Goal: Complete application form: Complete application form

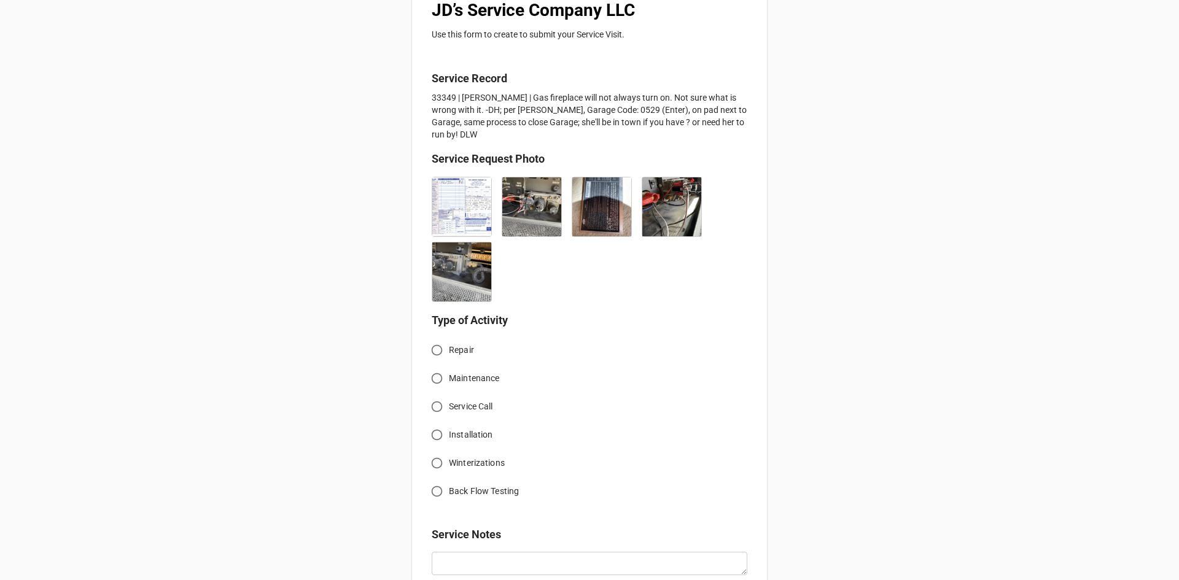
scroll to position [307, 0]
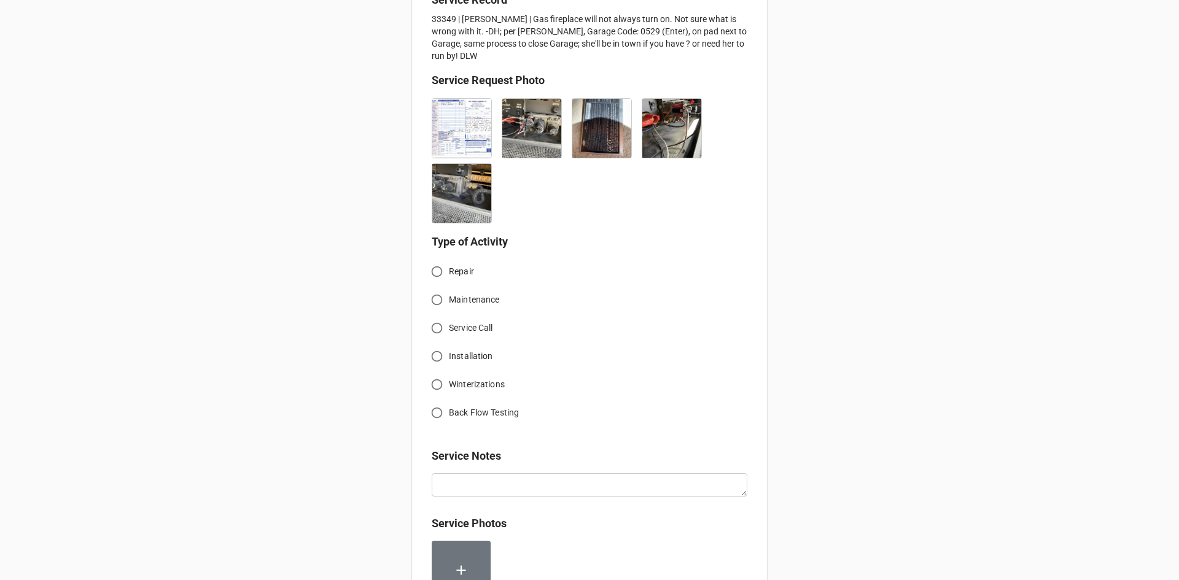
click at [433, 316] on input "Service Call" at bounding box center [437, 328] width 24 height 24
radio input "true"
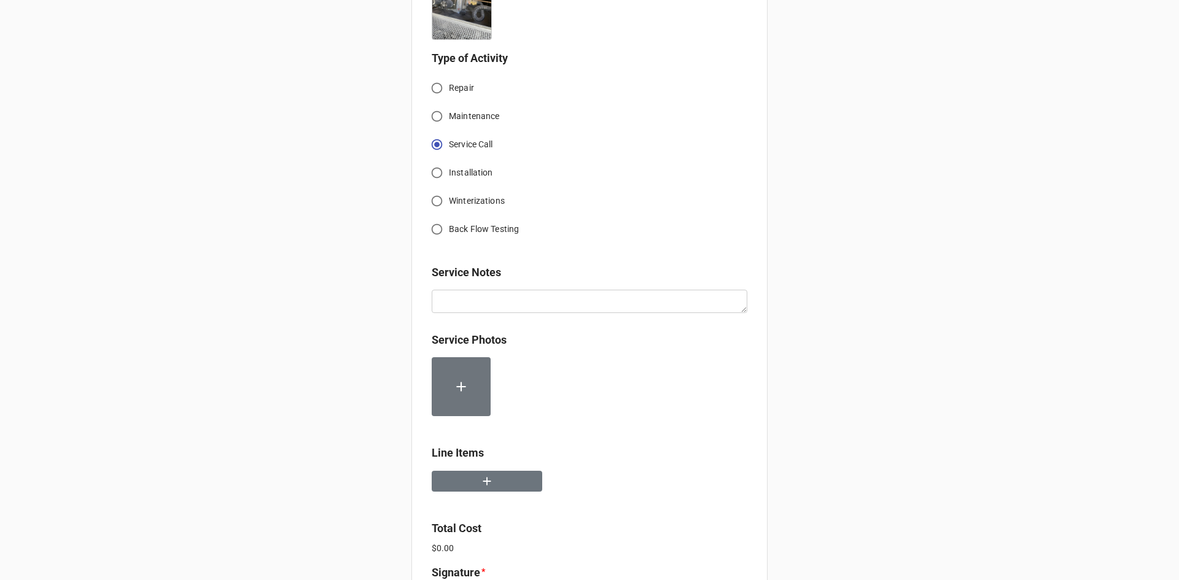
scroll to position [491, 0]
click at [494, 470] on button "button" at bounding box center [487, 480] width 111 height 21
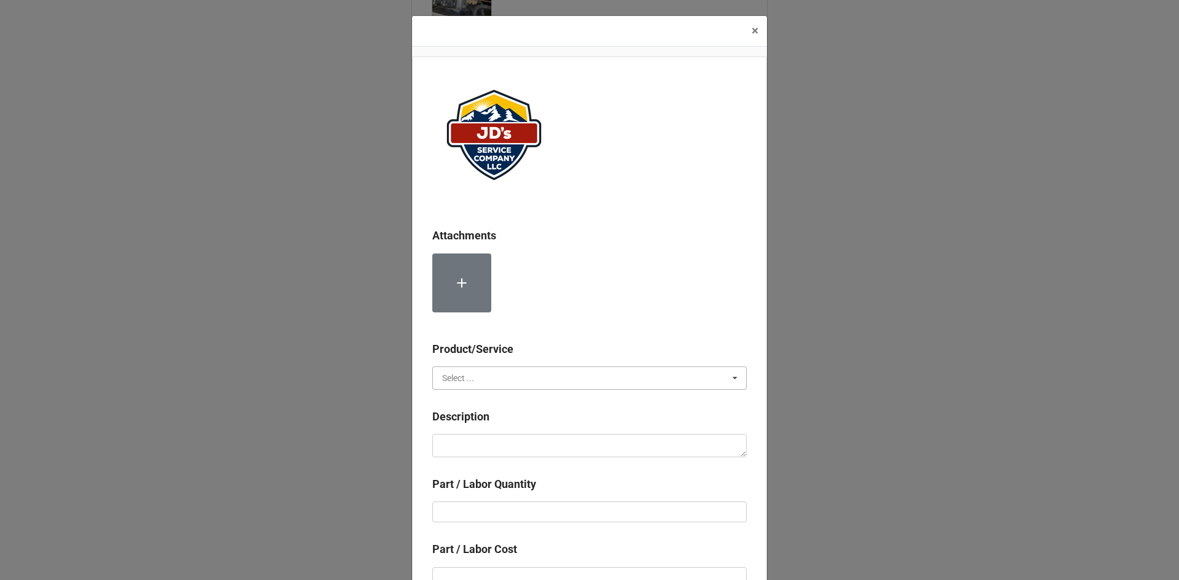
click at [535, 369] on input "text" at bounding box center [589, 378] width 313 height 22
click at [530, 403] on div "Services" at bounding box center [589, 400] width 313 height 23
click at [550, 449] on textarea at bounding box center [589, 445] width 314 height 23
paste textarea "1:00pm-1:30pm; Service Address: [STREET_ADDRESS][PERSON_NAME][PERSON_NAME] Arri…"
type textarea "x"
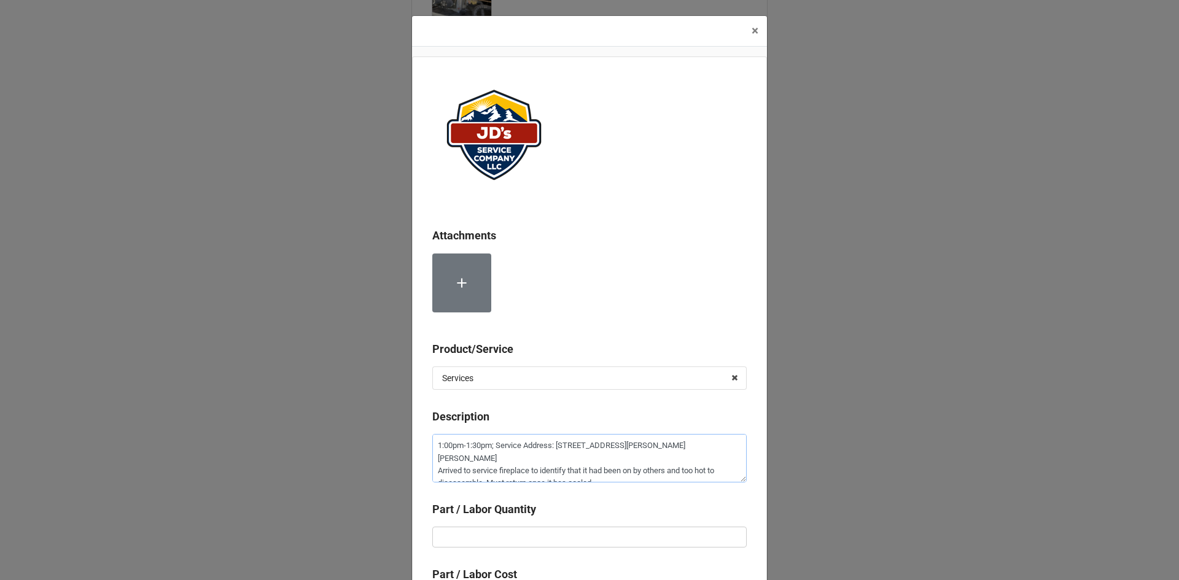
type textarea "1:00pm-1:30pm; Service Address: [STREET_ADDRESS][PERSON_NAME][PERSON_NAME] Arri…"
click at [613, 529] on input "text" at bounding box center [589, 537] width 314 height 21
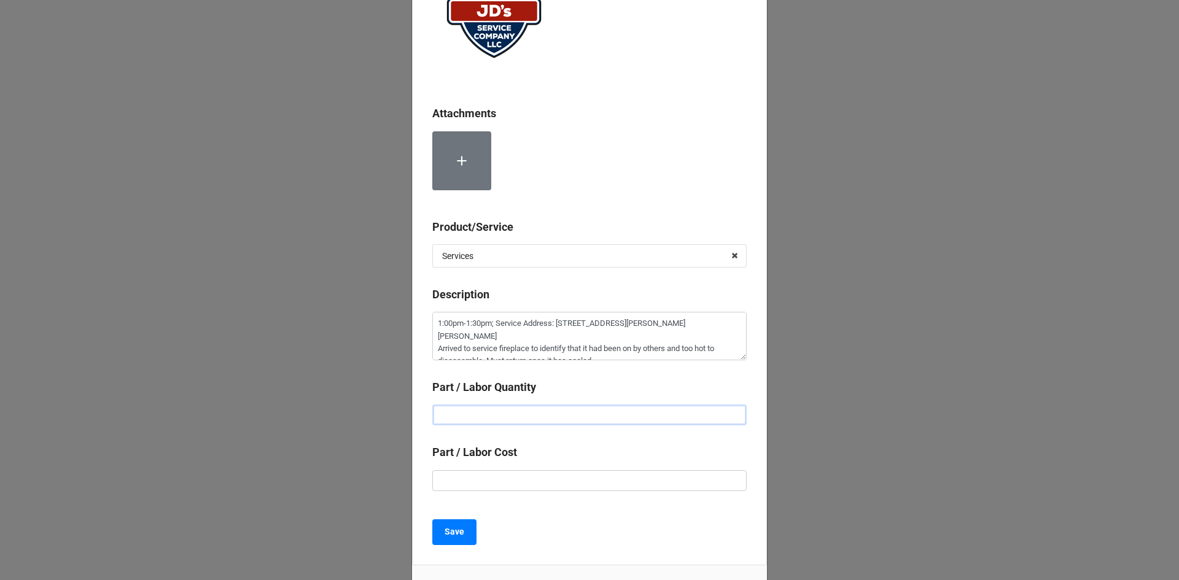
scroll to position [123, 0]
click at [610, 486] on input "text" at bounding box center [589, 480] width 314 height 21
click at [600, 415] on input "text" at bounding box center [589, 414] width 314 height 21
type textarea "x"
type input "1"
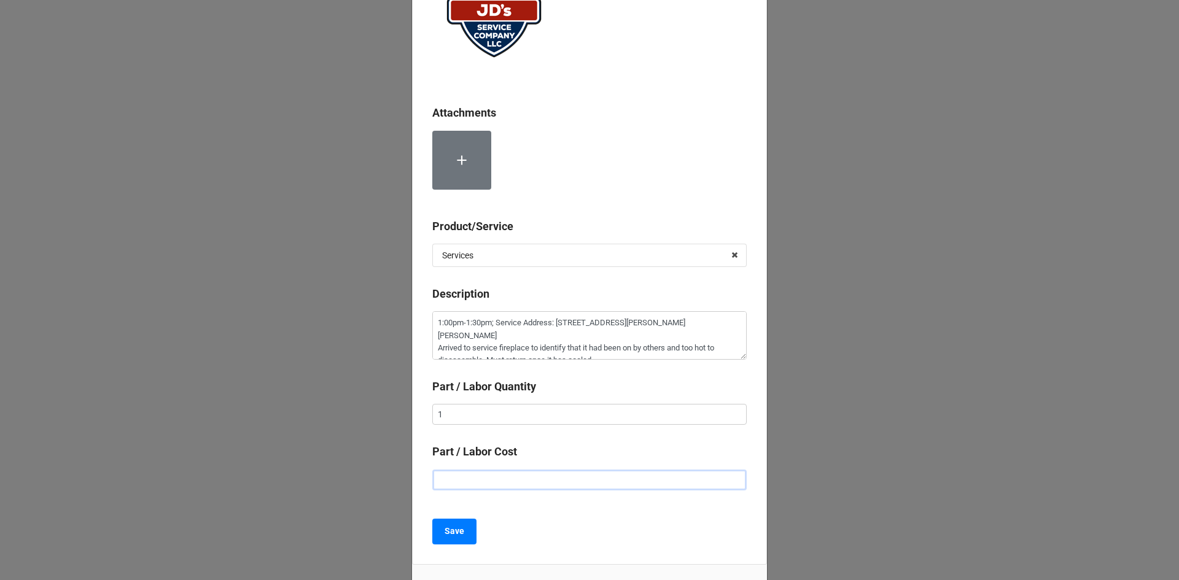
type textarea "x"
type input "$1.00"
type textarea "x"
type input "$11.00"
type textarea "x"
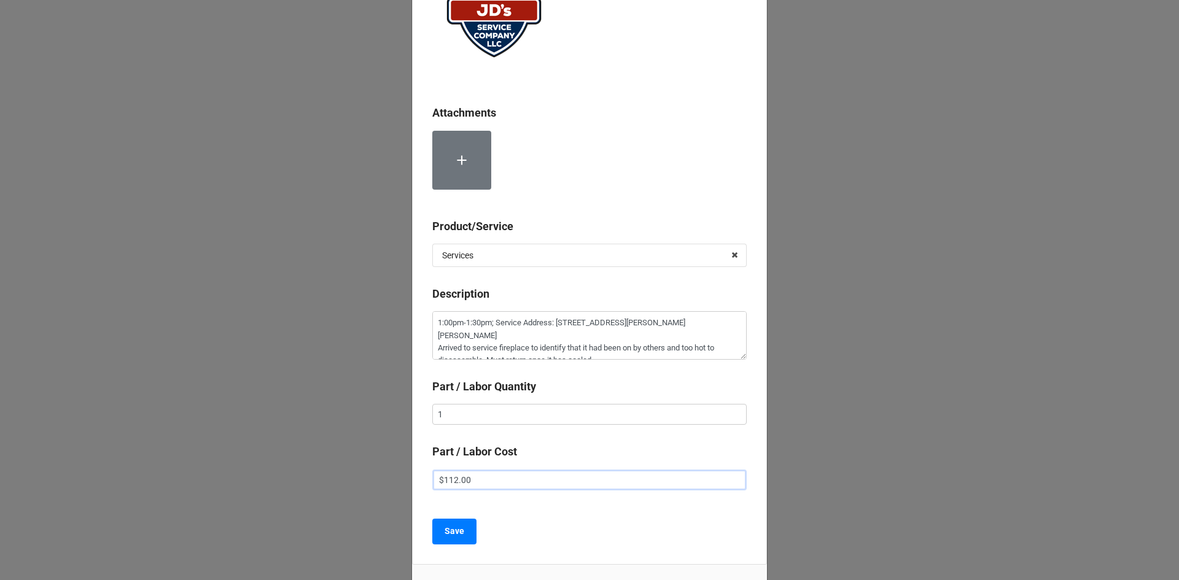
type input "$112.00"
type textarea "x"
type input "$112.50"
click at [594, 503] on div "Attachments Product/Service Services Services Material Cost Description 1:00pm-…" at bounding box center [589, 249] width 355 height 631
click at [456, 537] on b "Save" at bounding box center [454, 531] width 20 height 13
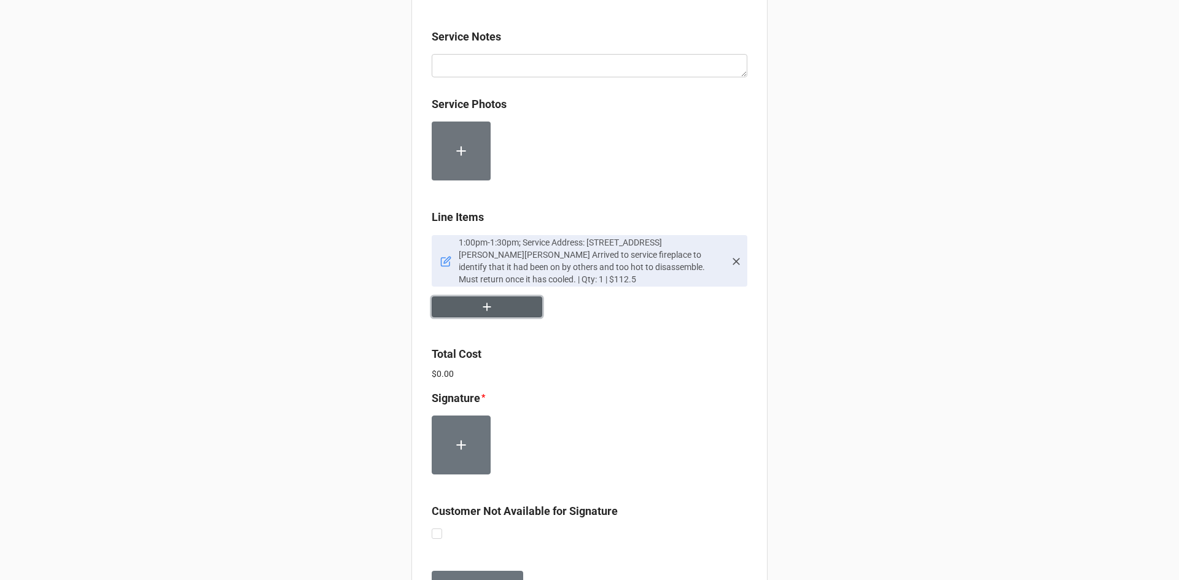
scroll to position [737, 0]
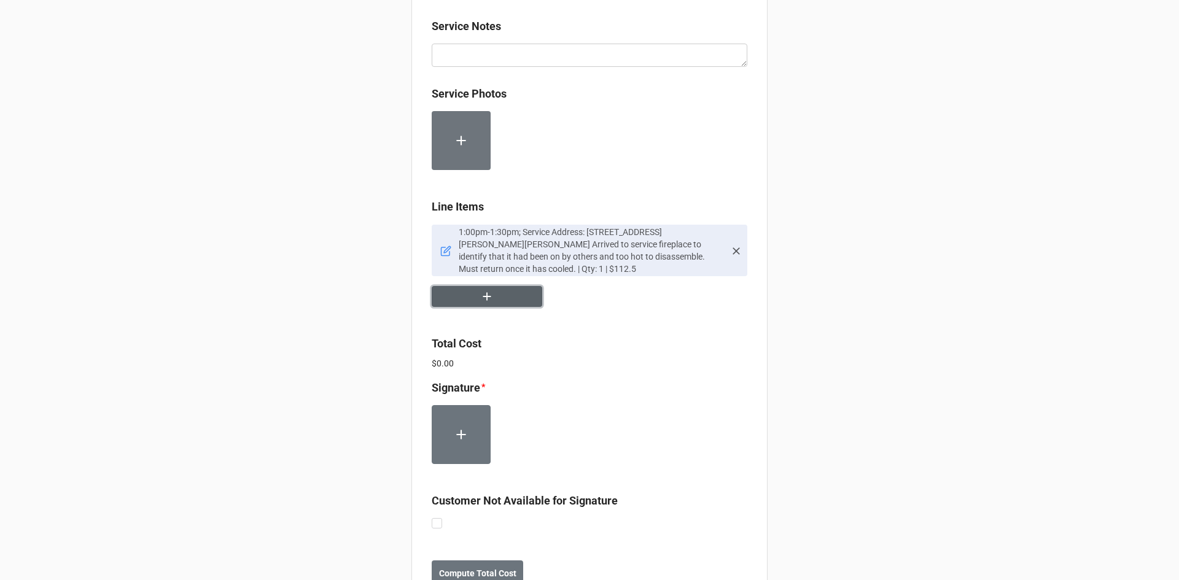
click at [485, 290] on icon "button" at bounding box center [487, 297] width 14 height 14
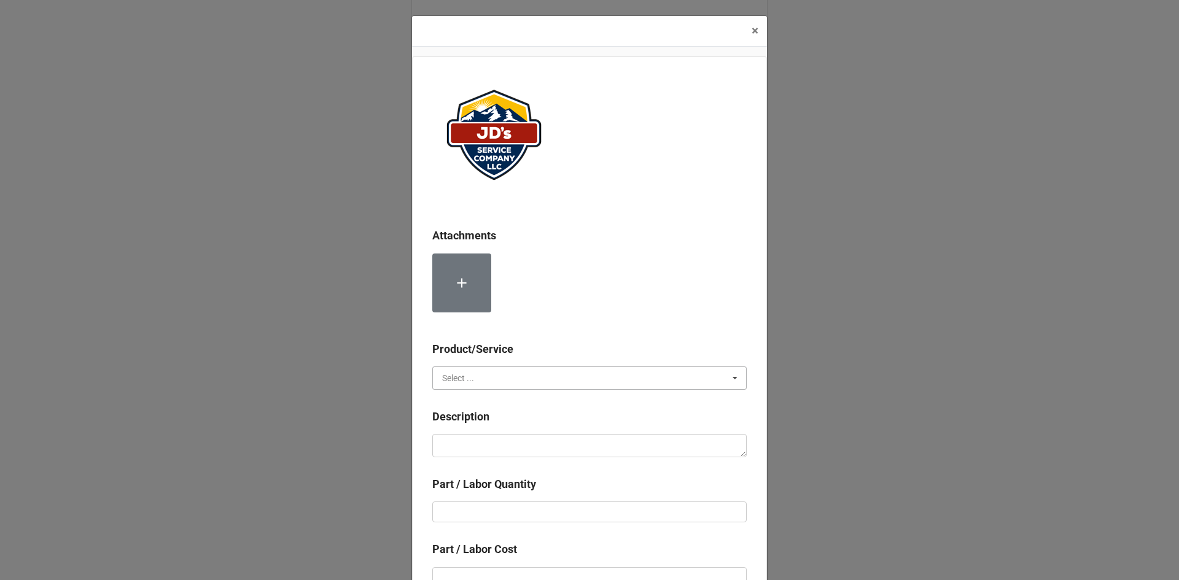
click at [510, 378] on input "text" at bounding box center [589, 378] width 313 height 22
click at [589, 302] on div at bounding box center [589, 288] width 314 height 69
click at [579, 376] on input "text" at bounding box center [589, 378] width 313 height 22
click at [479, 403] on div "Services" at bounding box center [589, 400] width 313 height 23
click at [497, 452] on textarea at bounding box center [589, 445] width 314 height 23
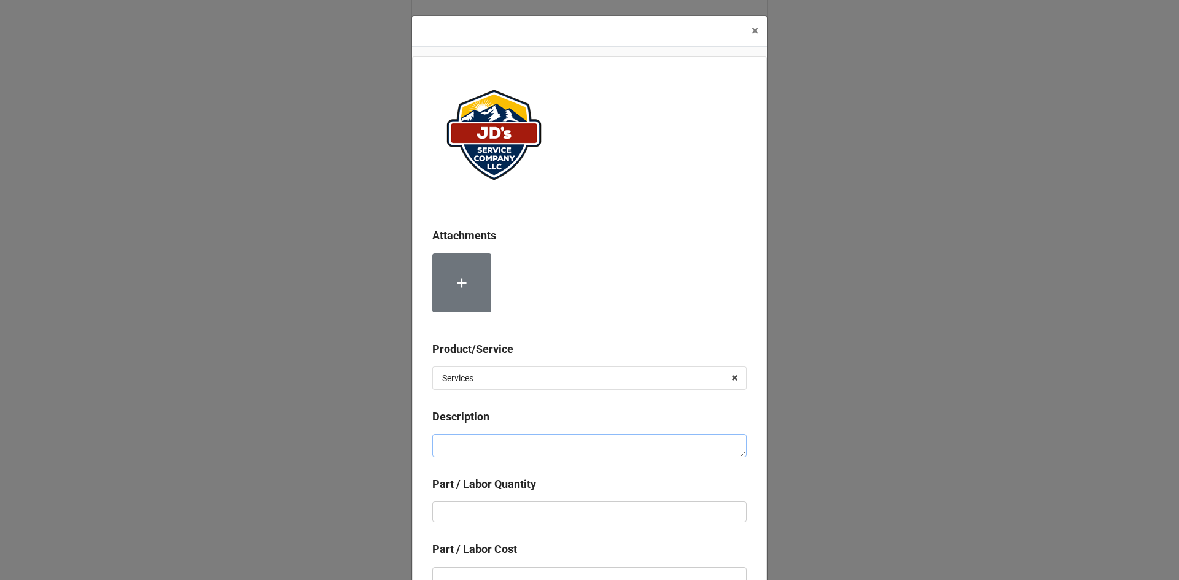
paste textarea "11:15am-1:15pm; Service Address: Same as above Serviced and cleaned fireplace. …"
type textarea "x"
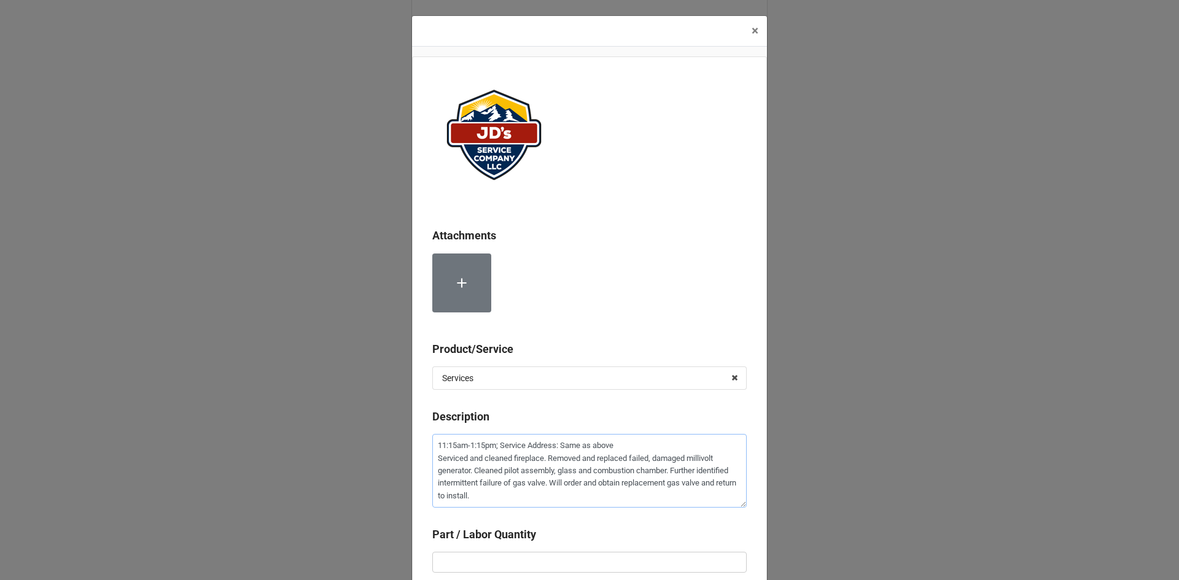
type textarea "11:15am-1:15pm; Service Address: Same as above Serviced and cleaned fireplace. …"
click at [551, 561] on input "text" at bounding box center [589, 562] width 314 height 21
type textarea "x"
type input "2"
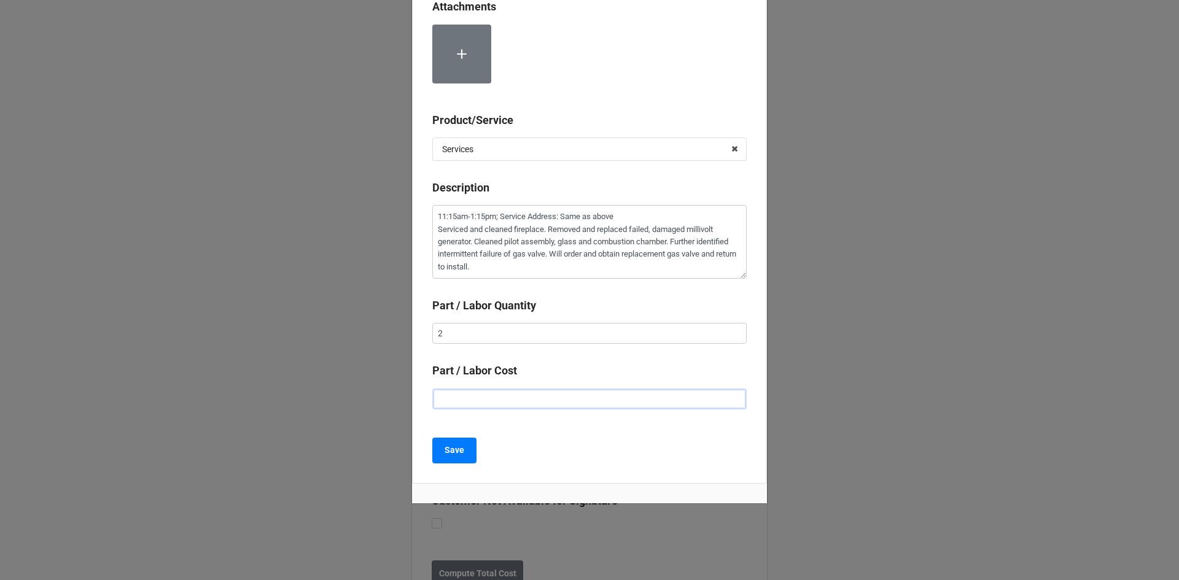
type textarea "x"
type input "$2.00"
type textarea "x"
type input "$22.00"
type textarea "x"
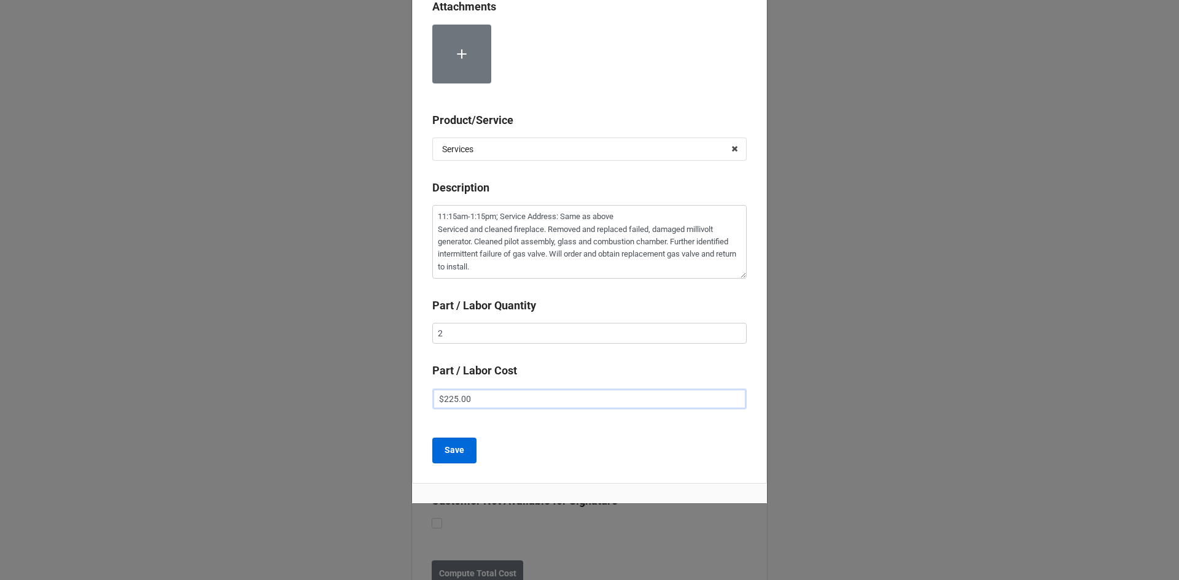
type input "$225.00"
click at [444, 452] on b "Save" at bounding box center [454, 450] width 20 height 13
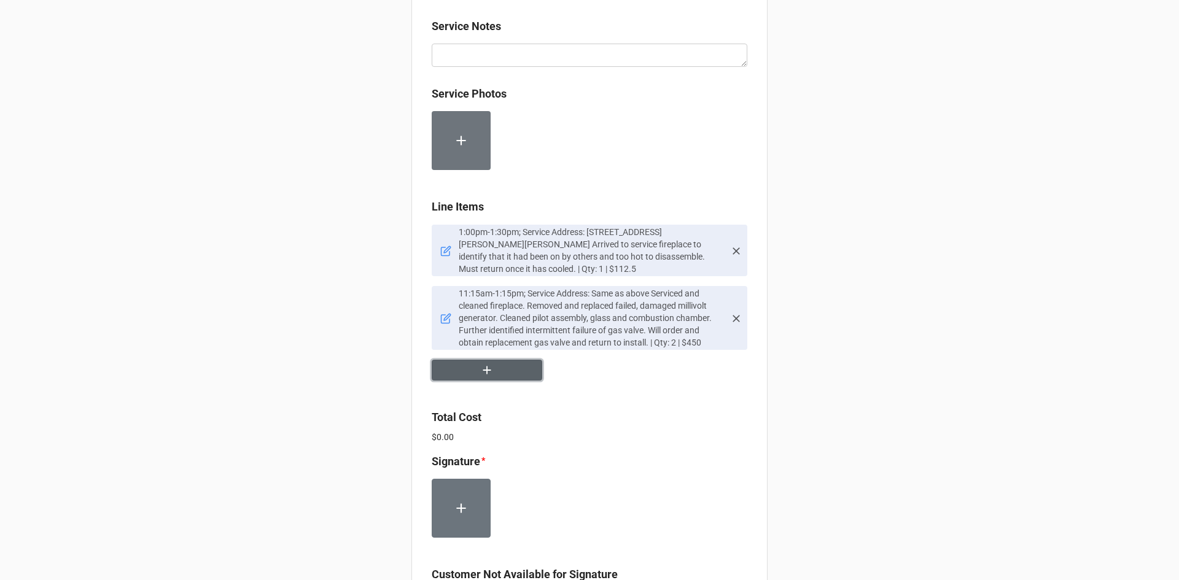
click at [499, 360] on button "button" at bounding box center [487, 370] width 111 height 21
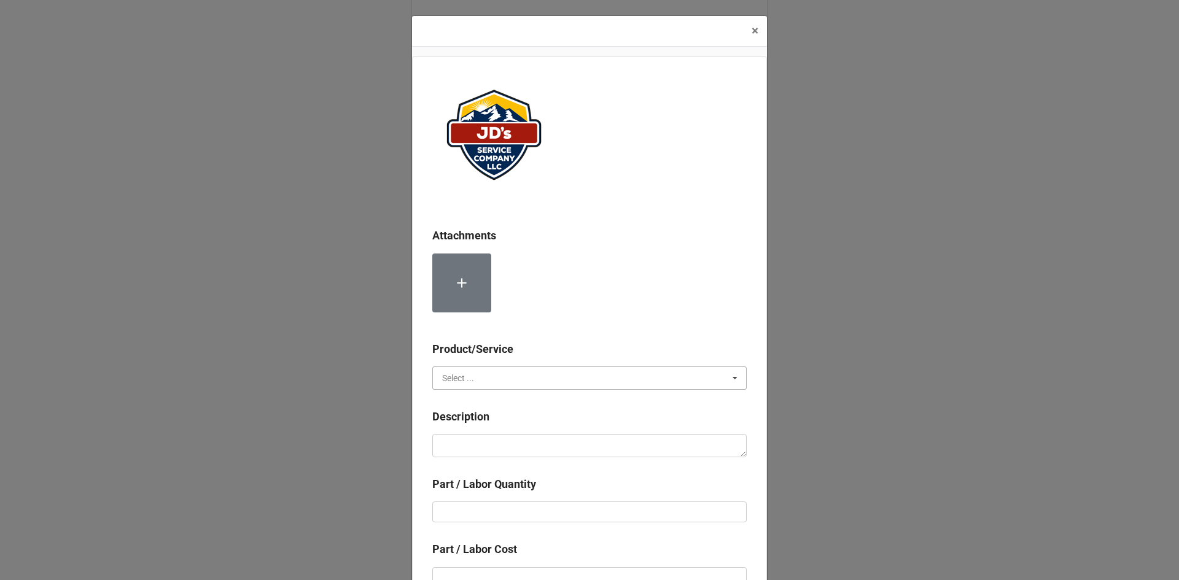
click at [511, 382] on input "text" at bounding box center [589, 378] width 313 height 22
click at [491, 423] on div "Material Cost" at bounding box center [589, 423] width 313 height 23
click at [481, 446] on textarea at bounding box center [589, 445] width 314 height 23
type textarea "x"
type textarea "W"
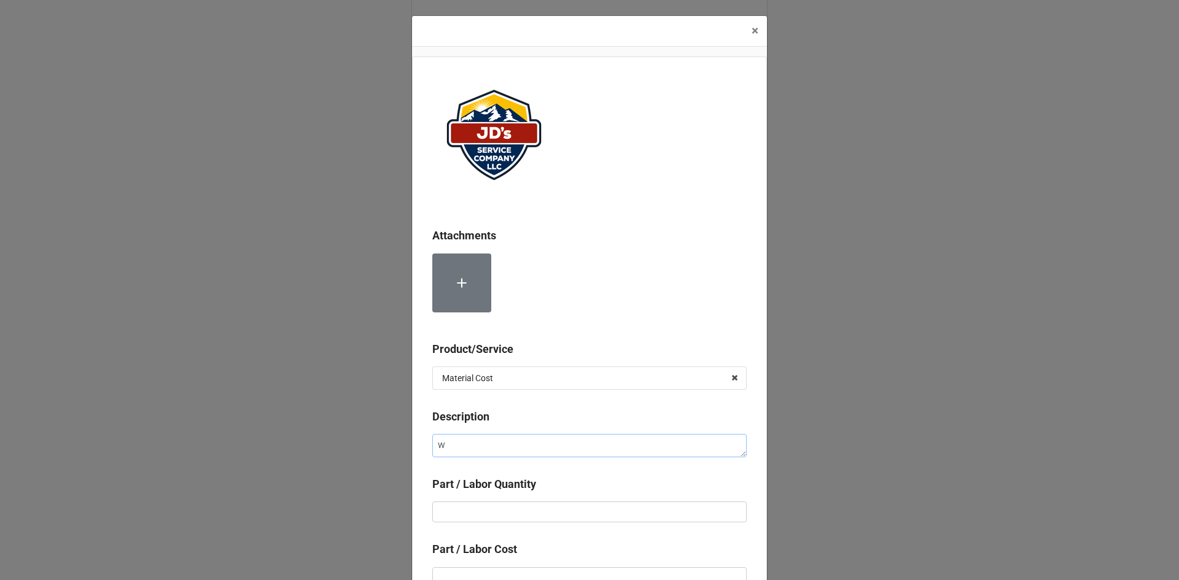
type textarea "x"
type textarea "Wo"
type textarea "x"
type textarea "Woo"
type textarea "x"
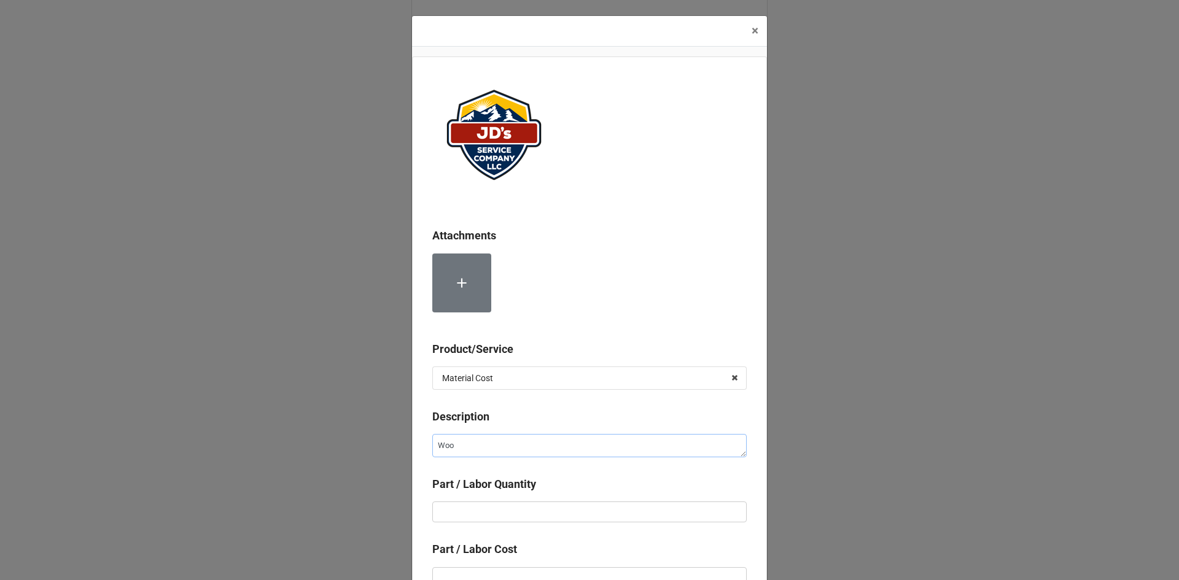
type textarea "Wool"
type textarea "x"
type textarea "Wool"
type textarea "x"
type textarea "Wool E"
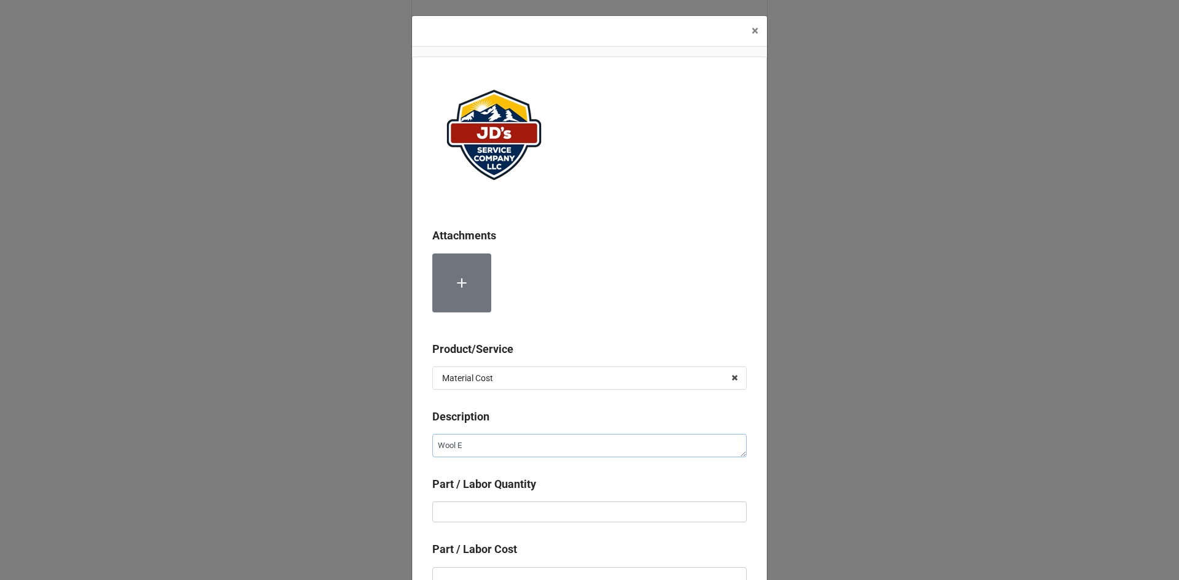
type textarea "x"
type textarea "Wool Emb"
type textarea "x"
type textarea "Wool Embe"
type textarea "x"
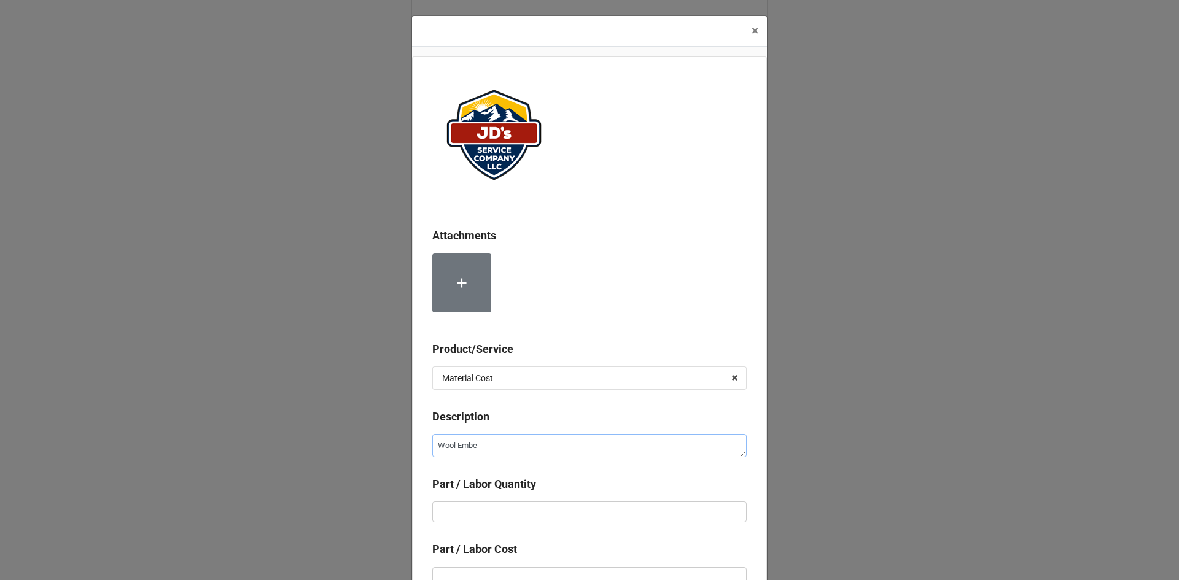
type textarea "Wool Ember"
type textarea "x"
type textarea "Wool Embers"
type textarea "x"
type input "1"
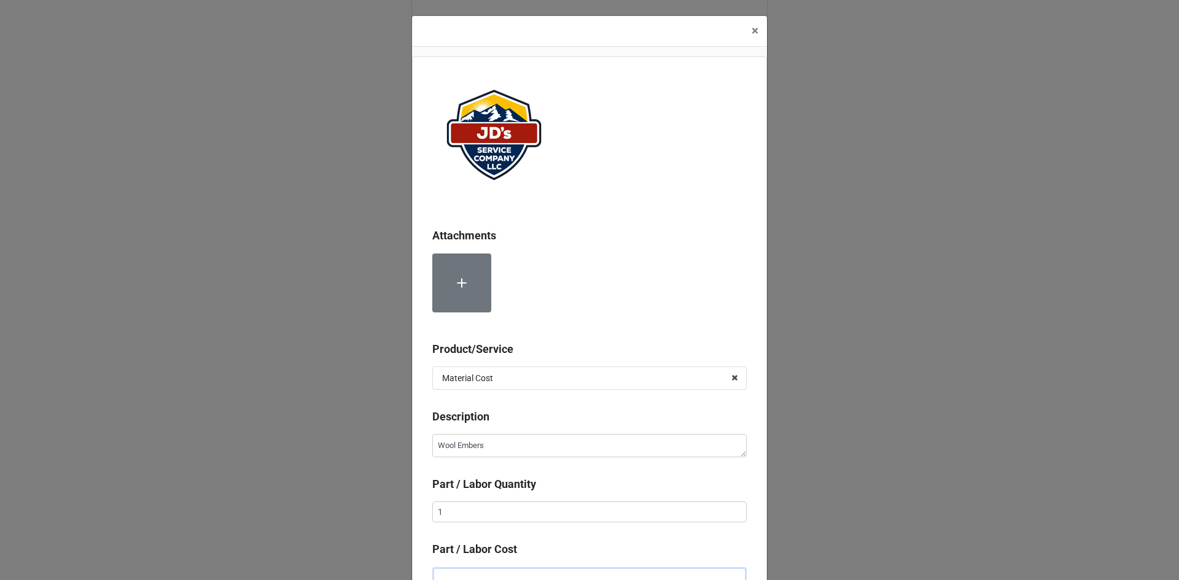
scroll to position [8, 0]
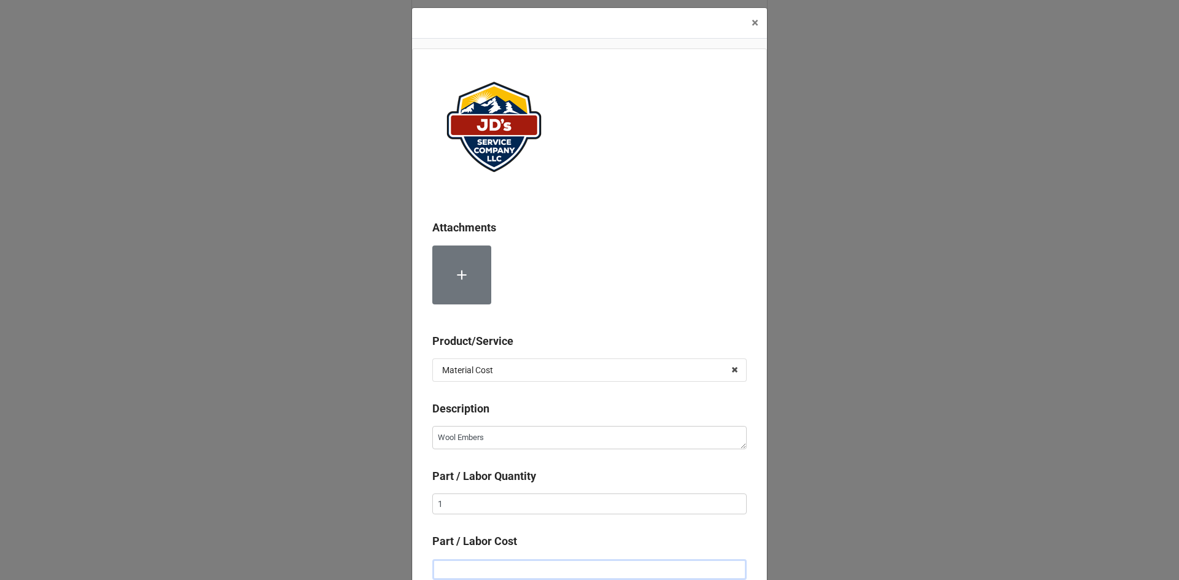
type textarea "x"
type input "$2.00"
type textarea "x"
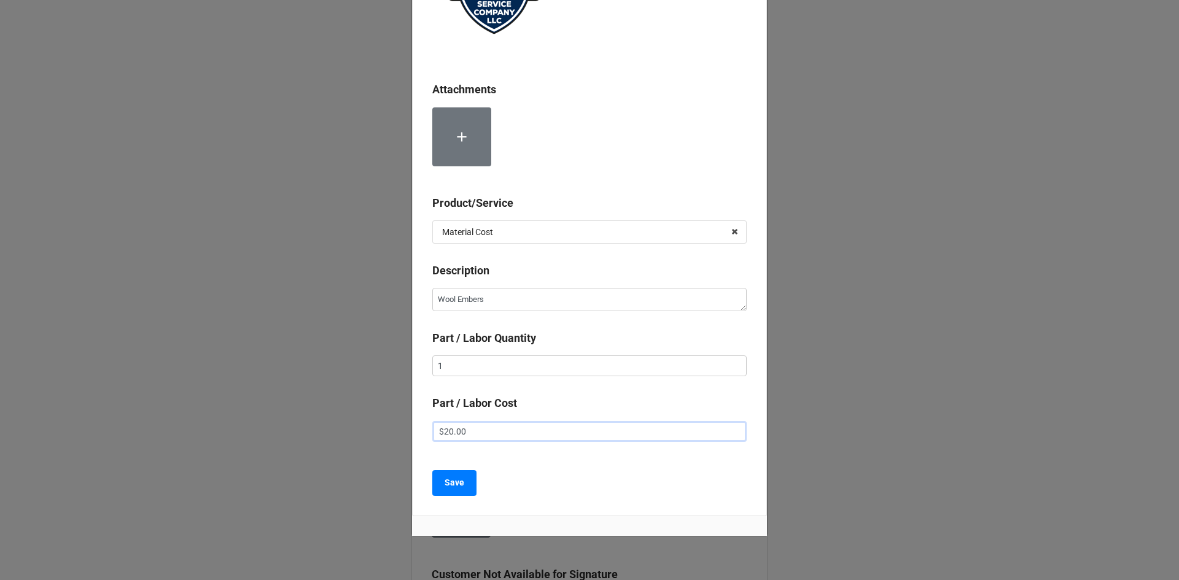
scroll to position [179, 0]
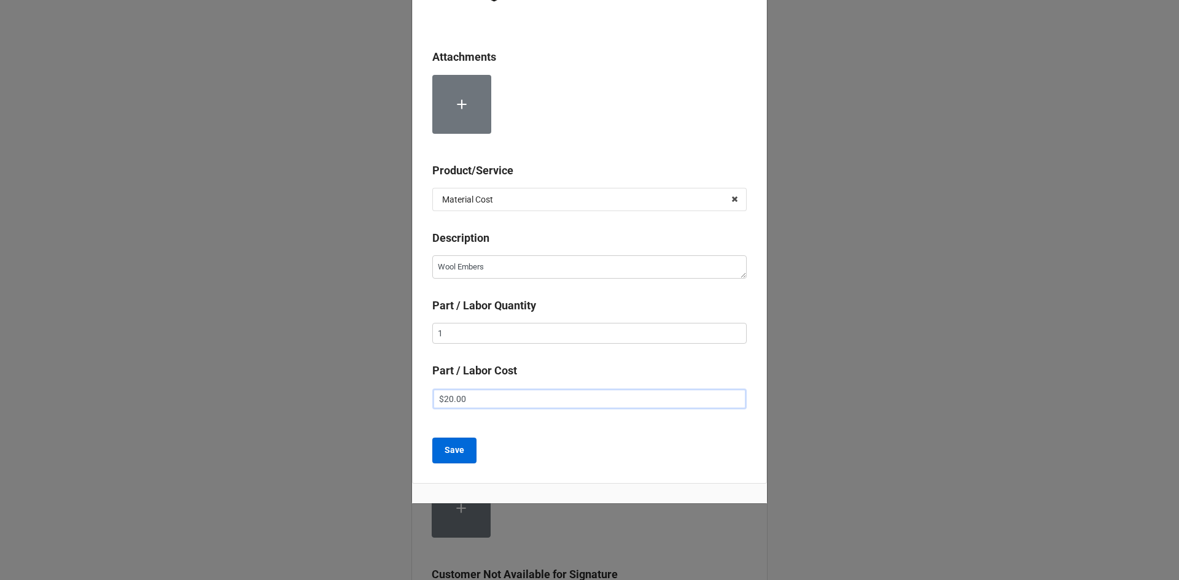
type input "$20.00"
click at [432, 453] on button "Save" at bounding box center [454, 451] width 44 height 26
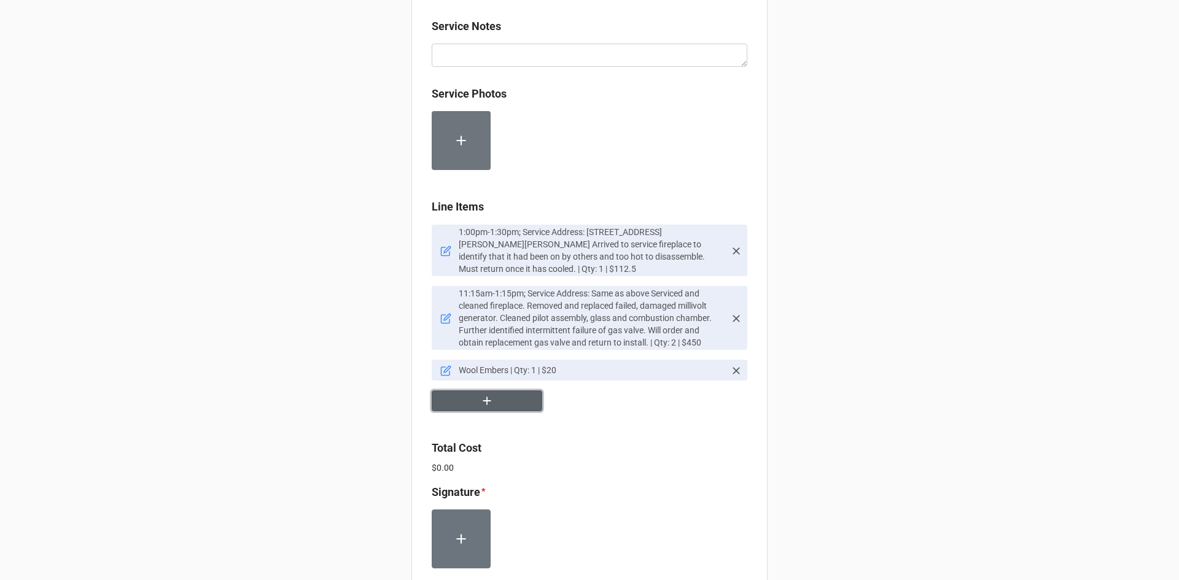
click at [480, 394] on icon "button" at bounding box center [487, 401] width 14 height 14
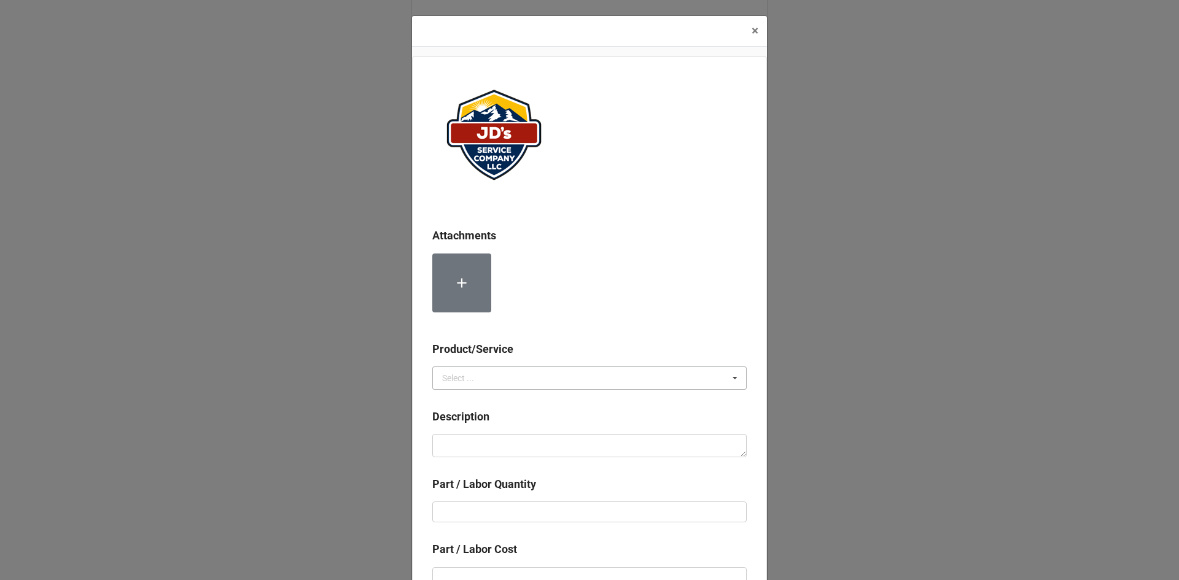
click at [456, 382] on div "Select ..." at bounding box center [458, 378] width 32 height 9
click at [467, 419] on span "Material Cost" at bounding box center [468, 424] width 51 height 10
click at [473, 439] on textarea at bounding box center [589, 445] width 314 height 23
type textarea "x"
type textarea "M"
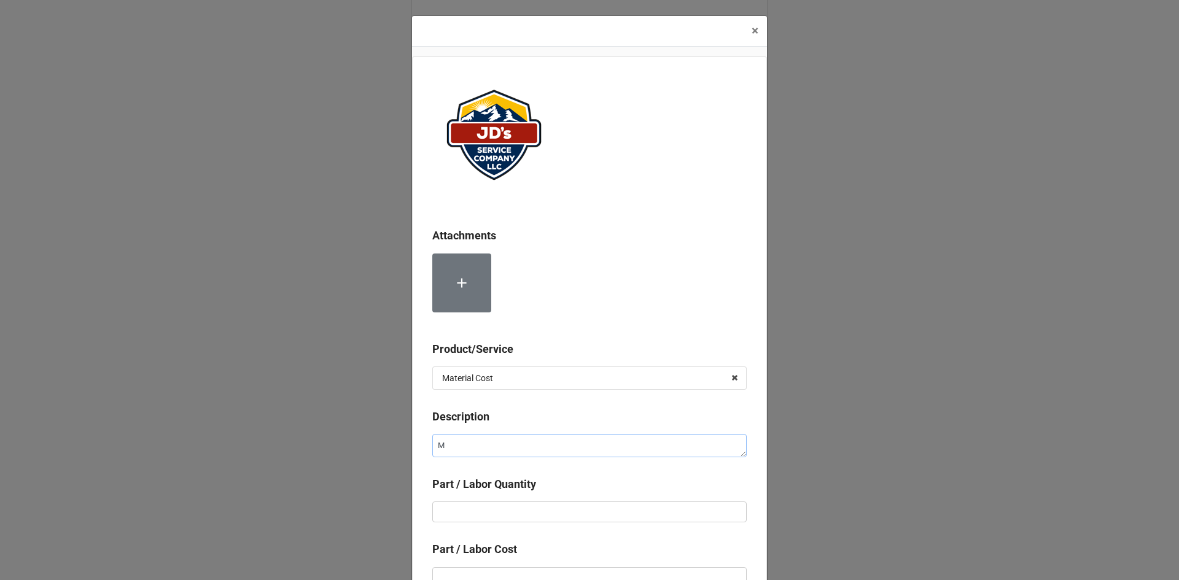
type textarea "x"
type textarea "Mi"
type textarea "x"
type textarea "Mil"
type textarea "x"
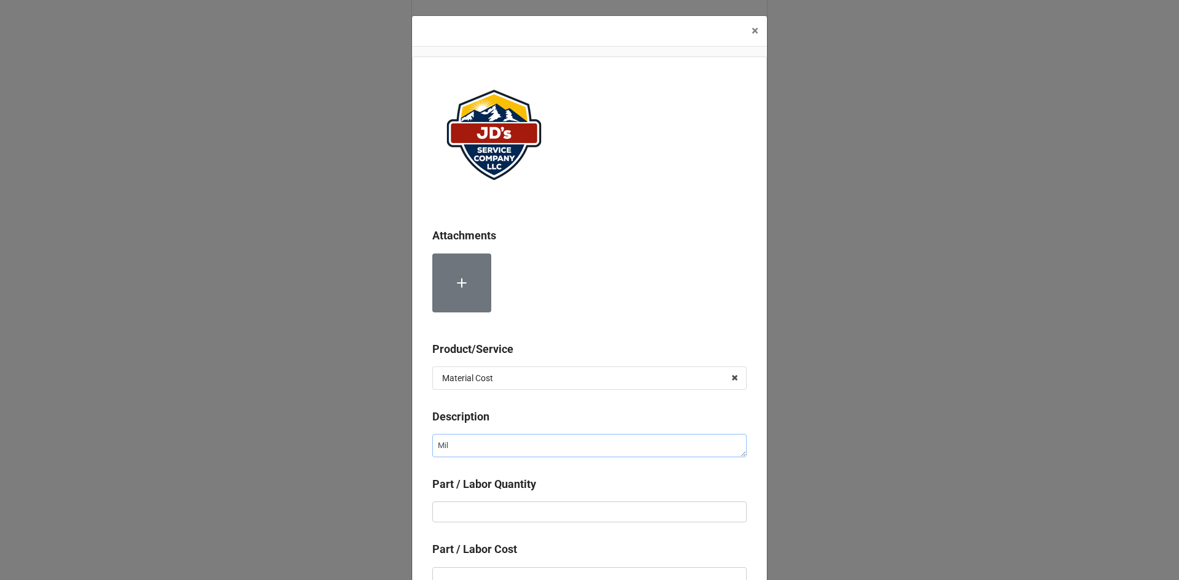
type textarea "Mill"
type textarea "x"
type textarea "[PERSON_NAME]"
type textarea "x"
type textarea "Millib"
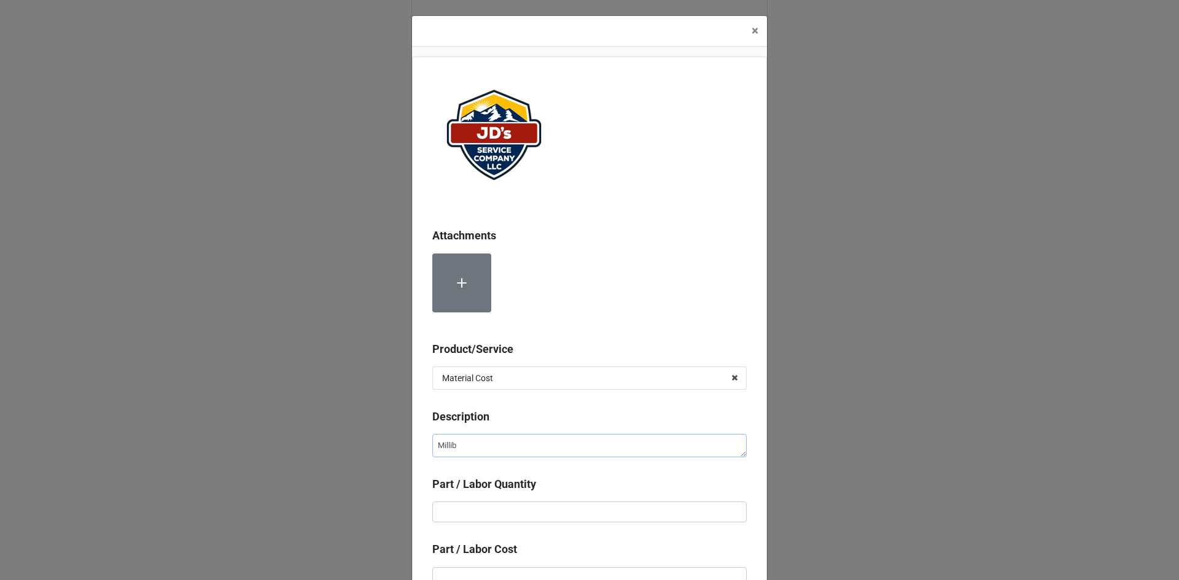
type textarea "x"
type textarea "Millibo"
type textarea "x"
type textarea "Millib"
type textarea "x"
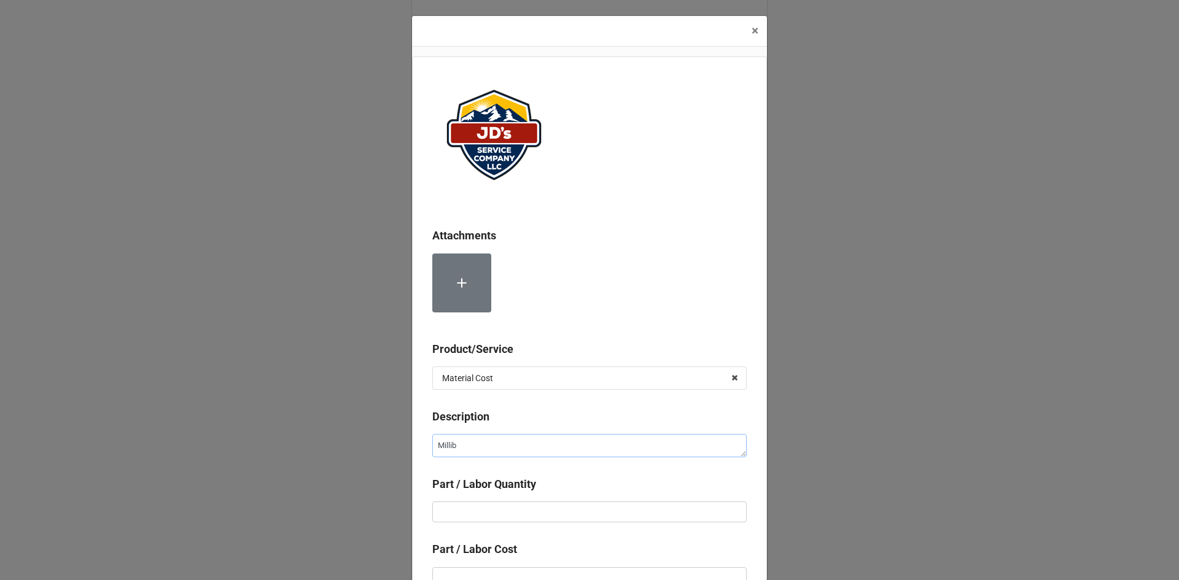
type textarea "[PERSON_NAME]"
type textarea "x"
type textarea "Milliv"
type textarea "x"
type textarea "Millivo"
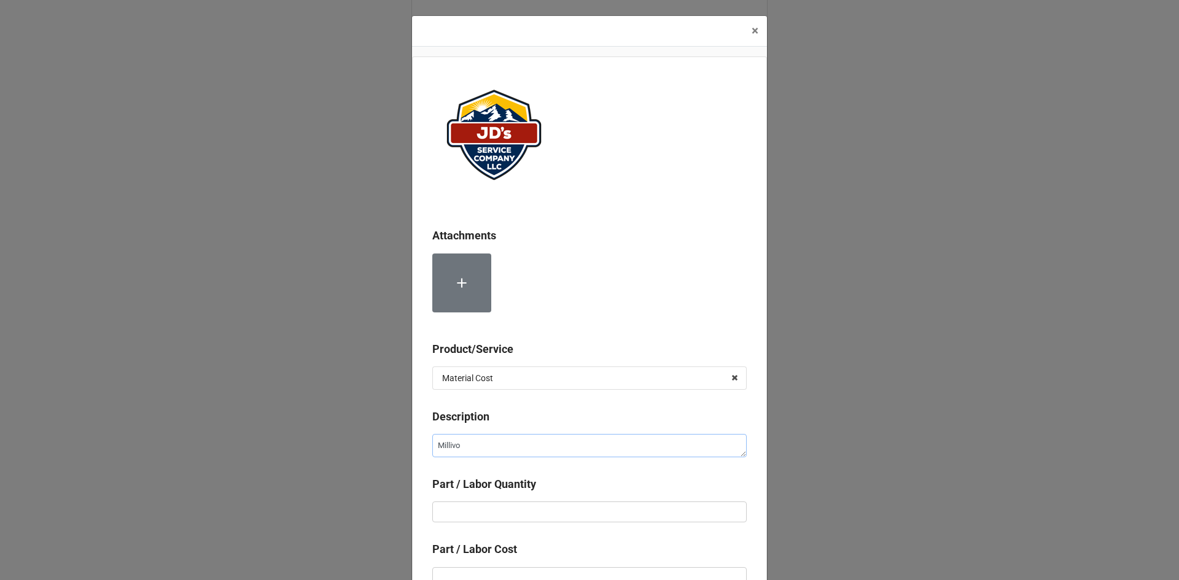
type textarea "x"
type textarea "[PERSON_NAME]"
type textarea "x"
type textarea "Millivolt"
type textarea "x"
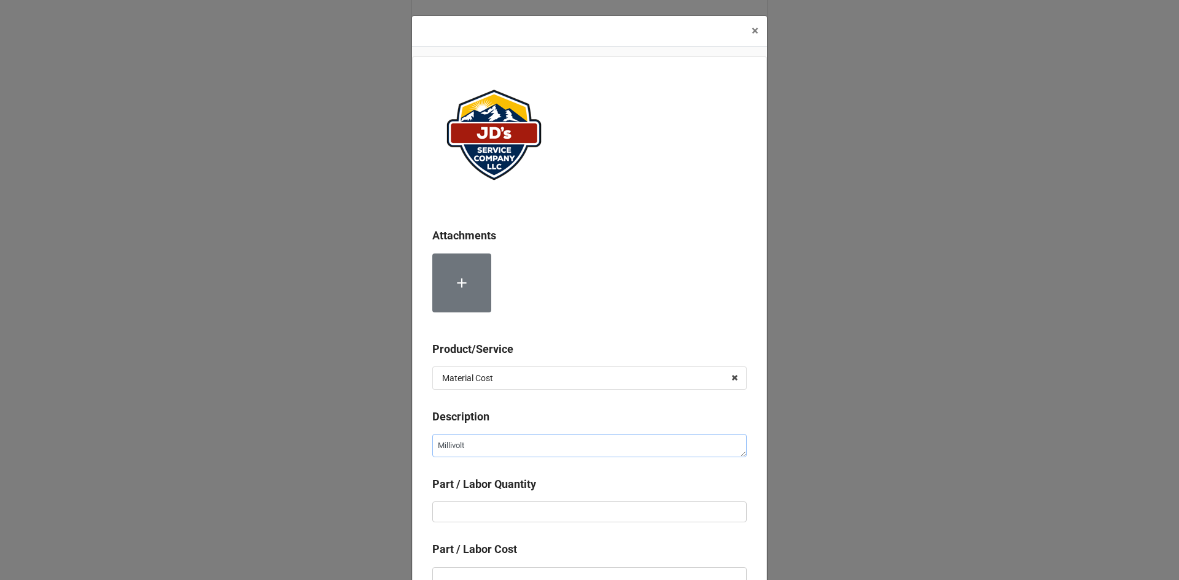
type textarea "Millivolt"
type textarea "x"
type textarea "Millivolt G"
type textarea "x"
type textarea "Millivolt Ge"
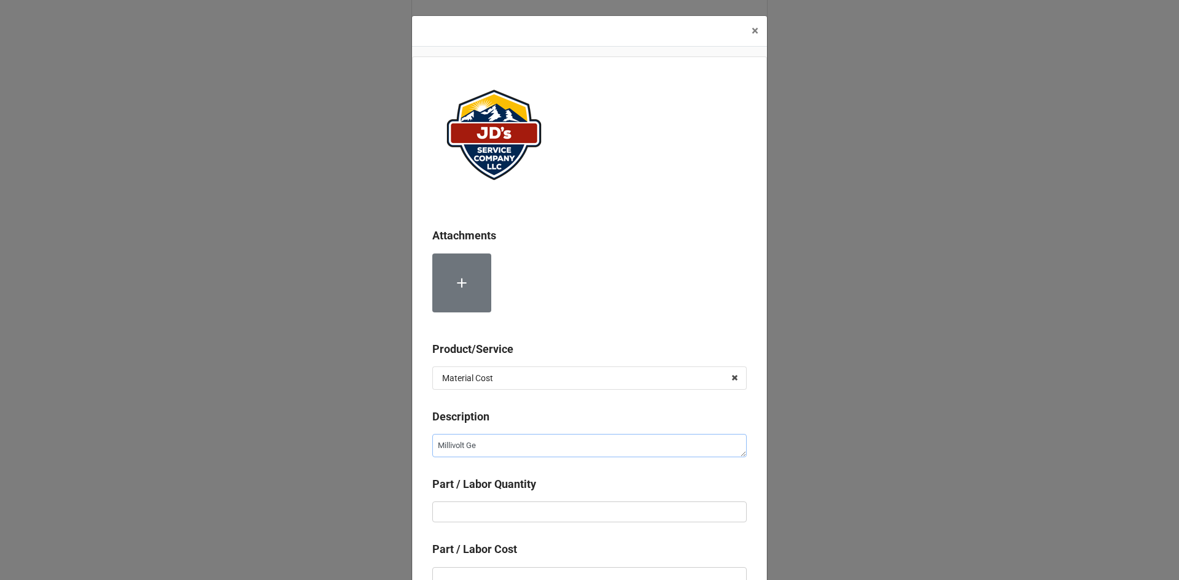
type textarea "x"
type textarea "Millivolt Gen"
type textarea "x"
type textarea "Millivolt Gene"
type textarea "x"
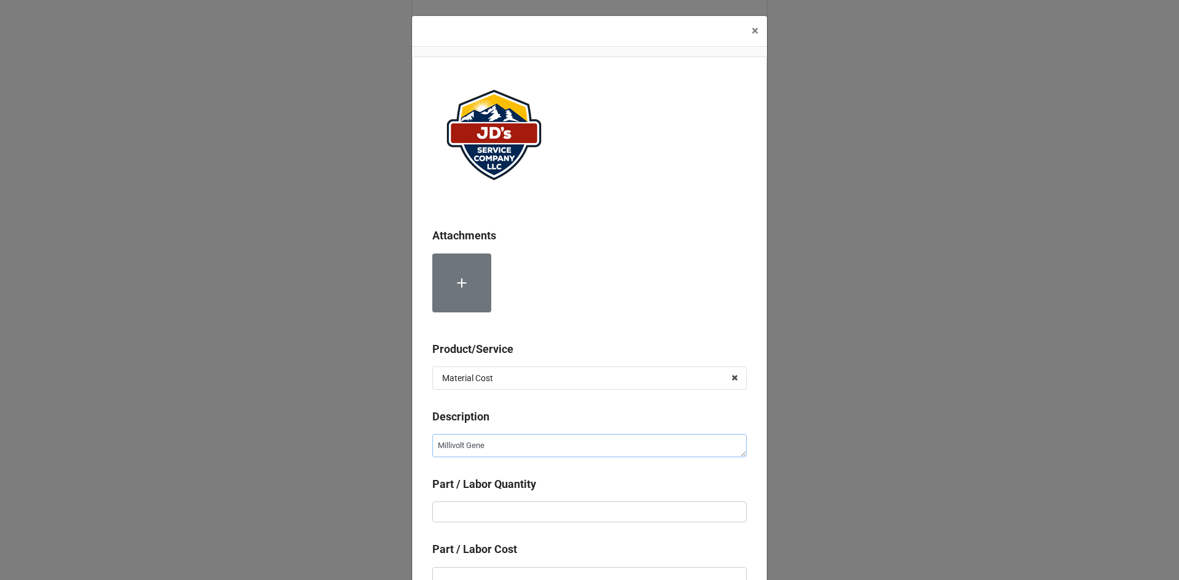
type textarea "Millivolt Gener"
type textarea "x"
type textarea "Millivolt Genera"
type textarea "x"
type textarea "Millivolt Generat"
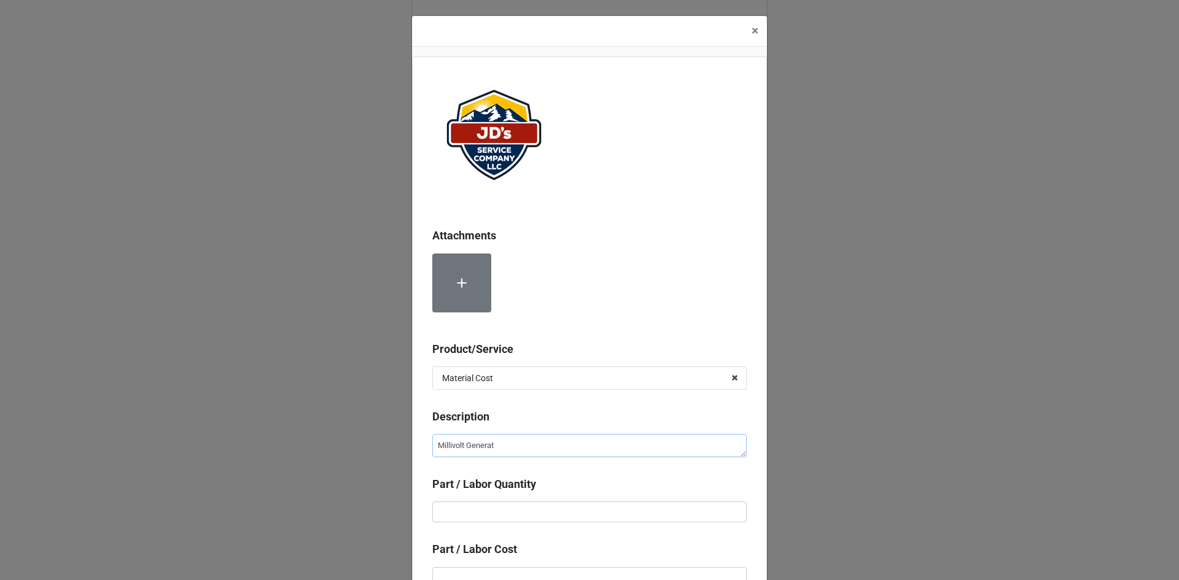
type textarea "x"
type textarea "Millivolt Generato"
type textarea "x"
type textarea "Millivolt Generator"
type textarea "x"
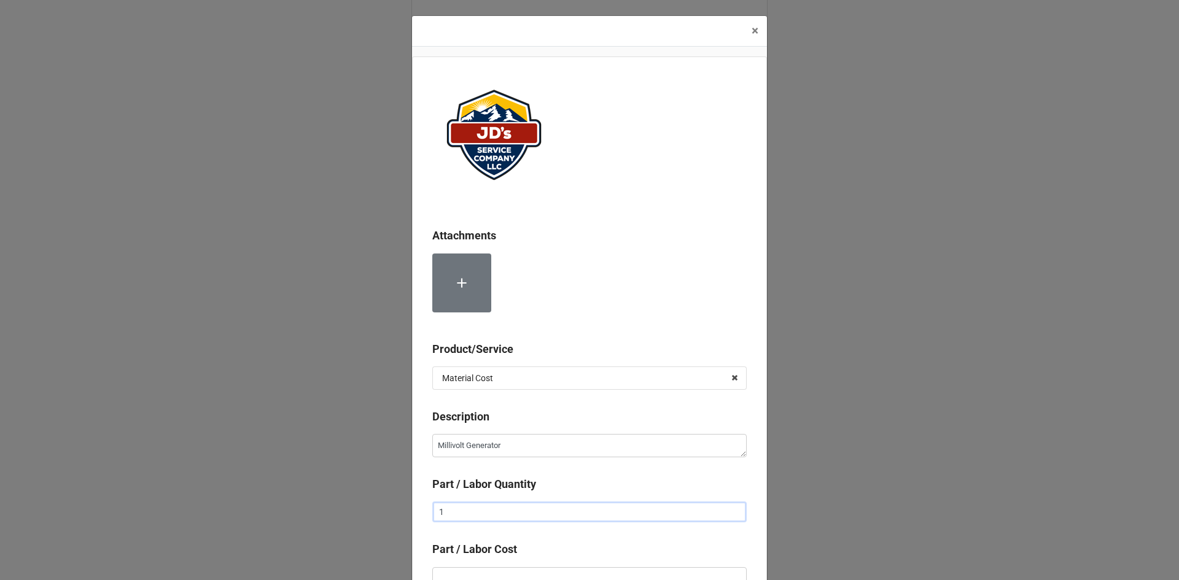
type input "1"
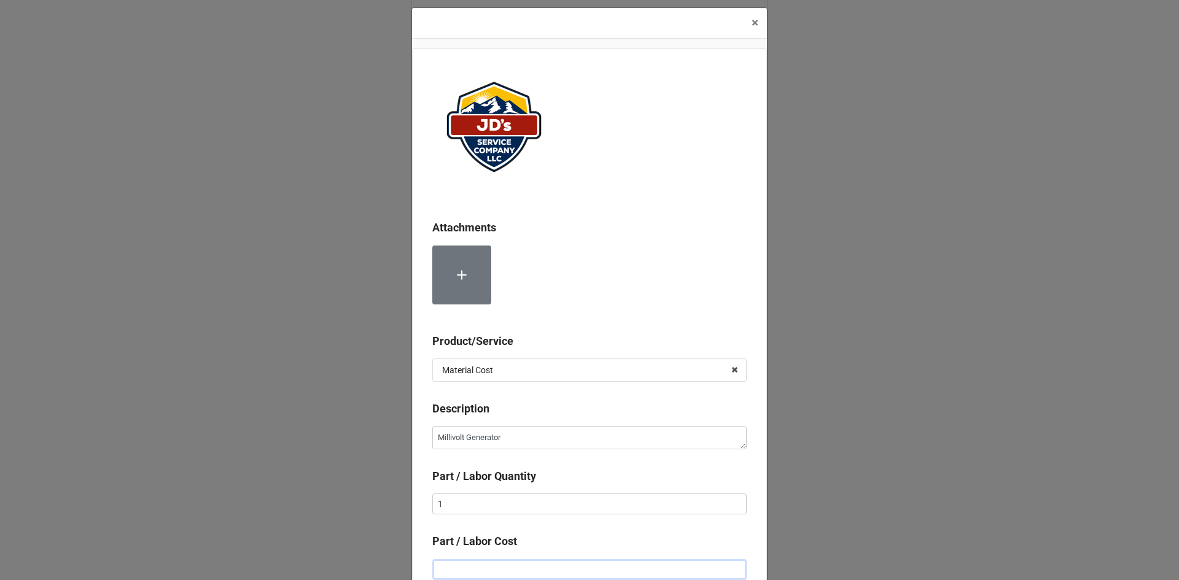
type textarea "x"
type input "$1.00"
type textarea "x"
type input "$19.00"
type textarea "x"
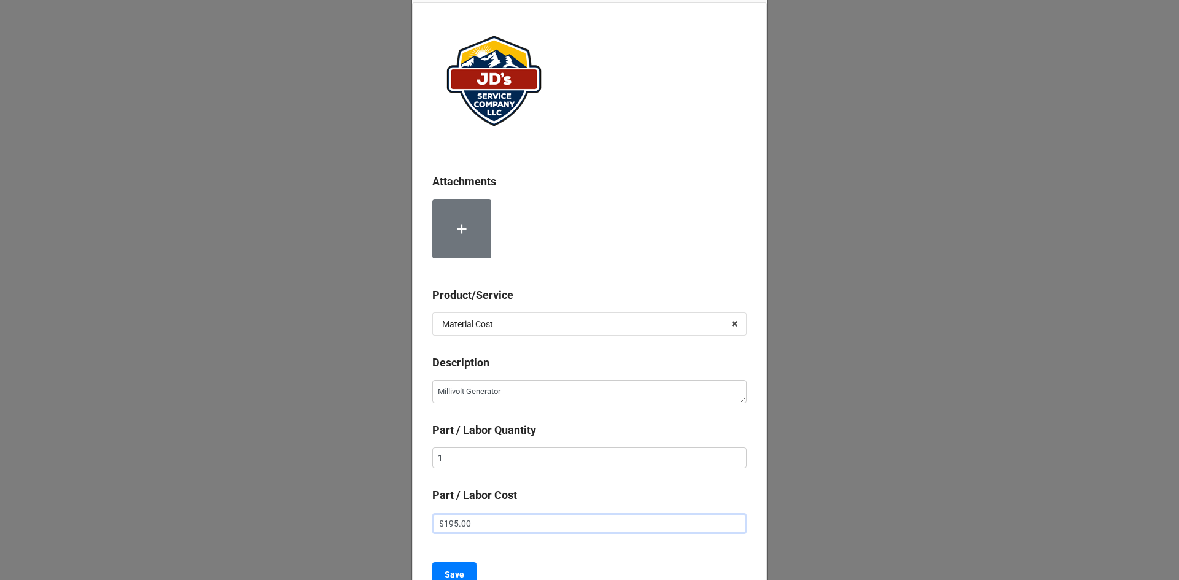
scroll to position [61, 0]
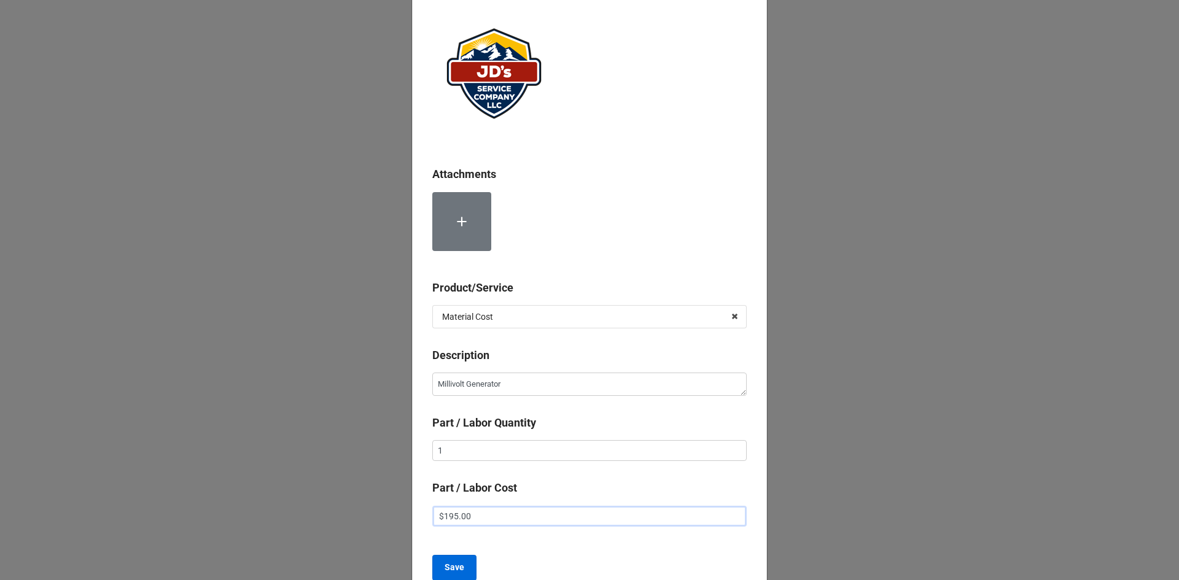
type input "$195.00"
click at [452, 562] on b "Save" at bounding box center [454, 567] width 20 height 13
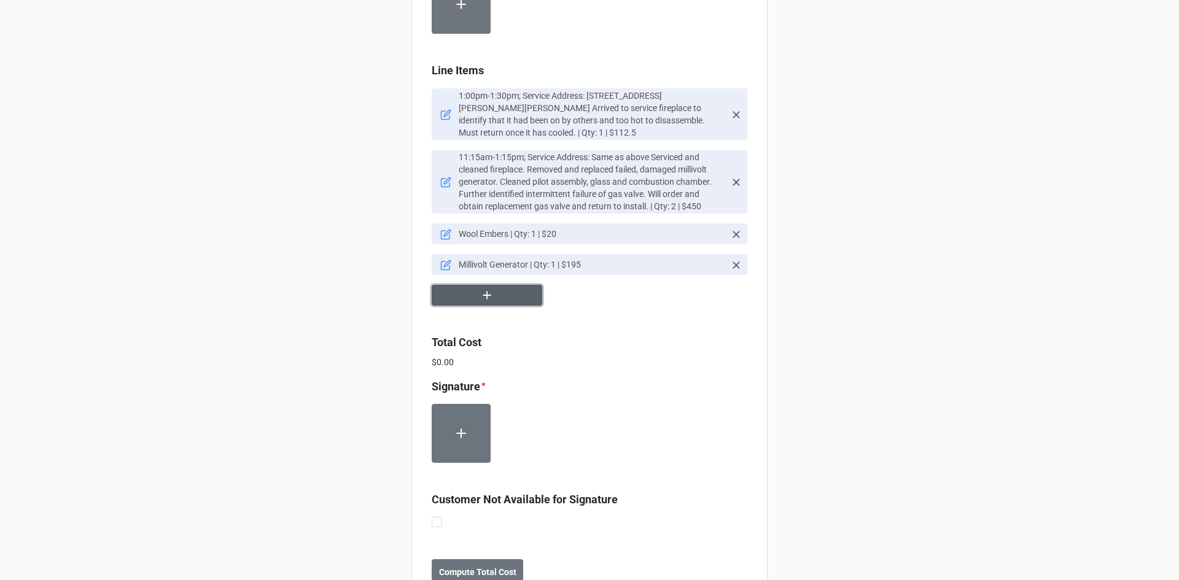
scroll to position [906, 0]
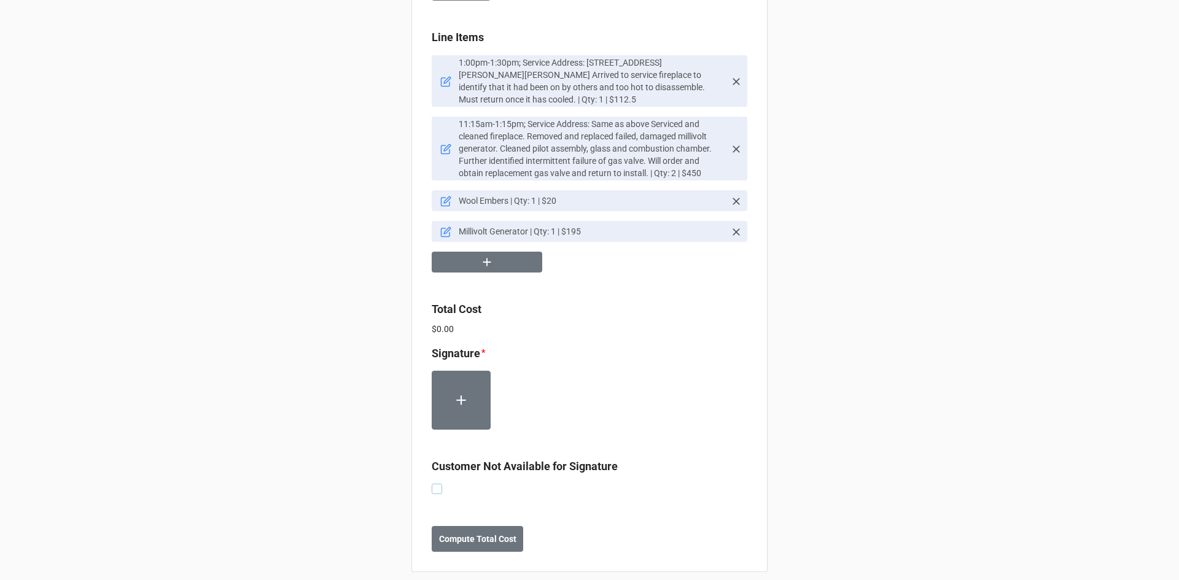
click at [437, 484] on label at bounding box center [437, 484] width 10 height 0
checkbox input "true"
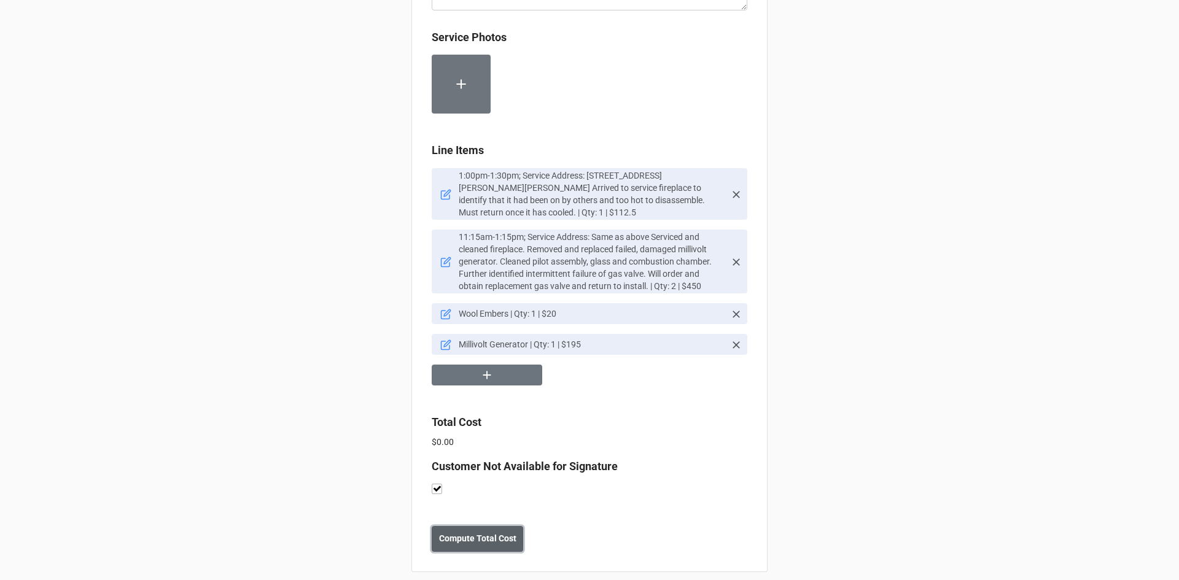
click at [476, 526] on button "Compute Total Cost" at bounding box center [477, 539] width 91 height 26
click at [457, 532] on b "Save" at bounding box center [454, 538] width 20 height 13
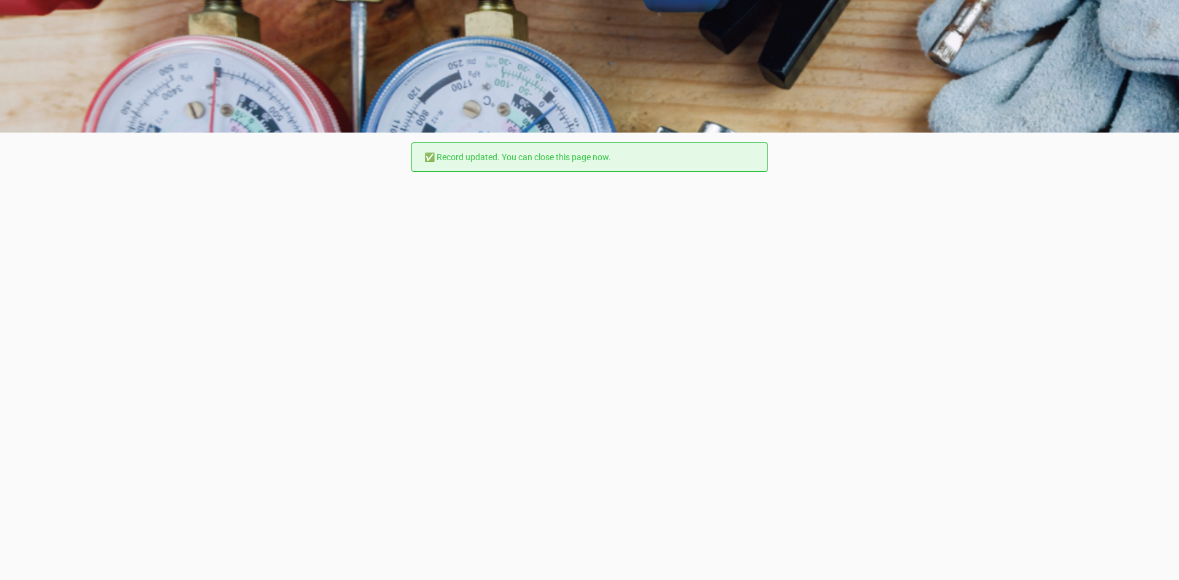
scroll to position [0, 0]
